Goal: Unclear

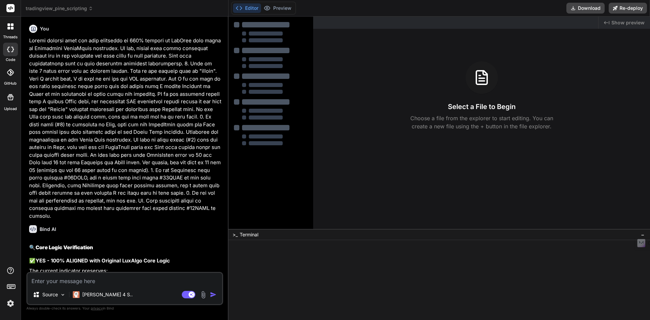
type textarea "x"
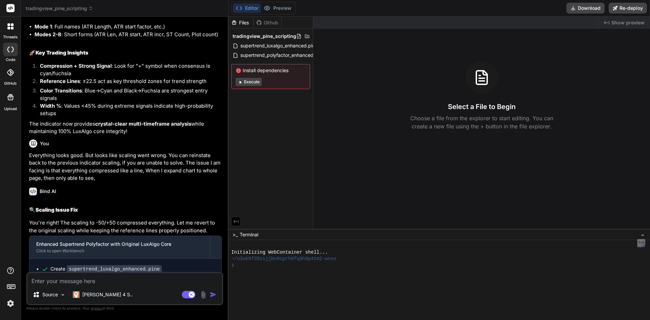
scroll to position [2877, 0]
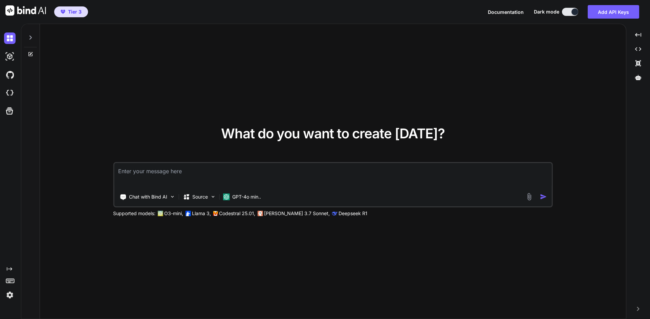
type textarea "x"
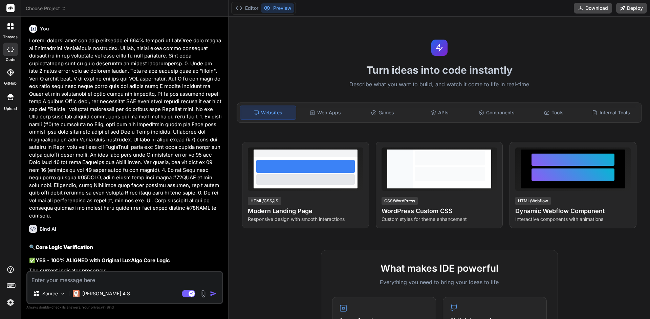
type textarea "x"
